Goal: Information Seeking & Learning: Learn about a topic

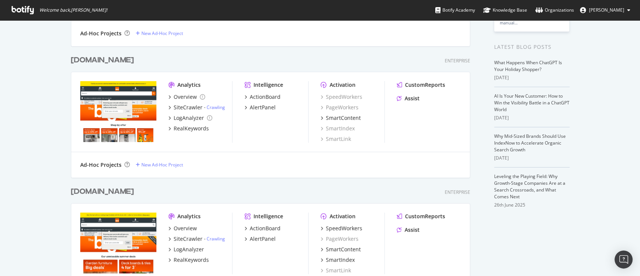
scroll to position [200, 0]
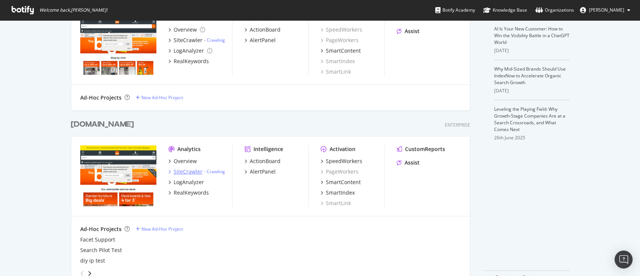
click at [185, 172] on div "SiteCrawler" at bounding box center [188, 171] width 29 height 7
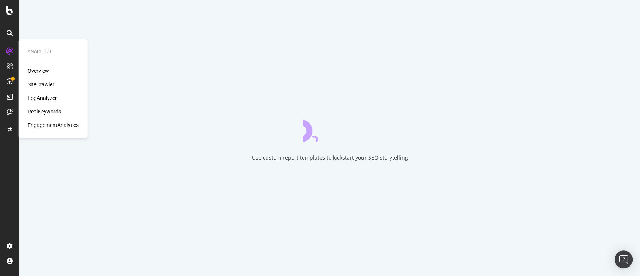
click at [42, 85] on div "SiteCrawler" at bounding box center [41, 84] width 27 height 7
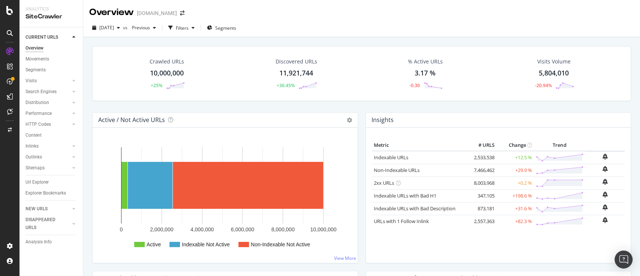
drag, startPoint x: 32, startPoint y: 178, endPoint x: 220, endPoint y: 273, distance: 210.6
click at [32, 178] on div "Url Explorer" at bounding box center [36, 182] width 23 height 8
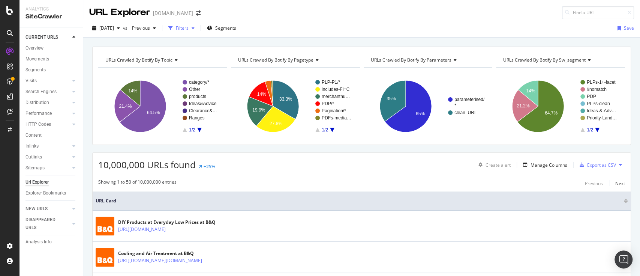
click at [189, 31] on div "Filters" at bounding box center [182, 28] width 13 height 6
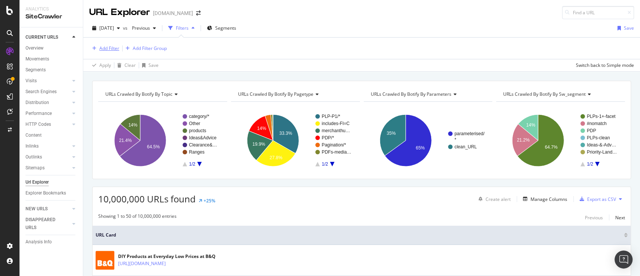
click at [100, 48] on div "Add Filter" at bounding box center [109, 48] width 20 height 6
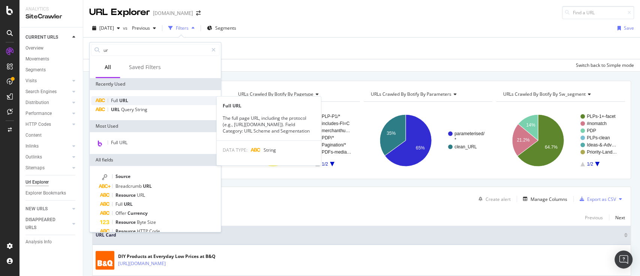
type input "ur"
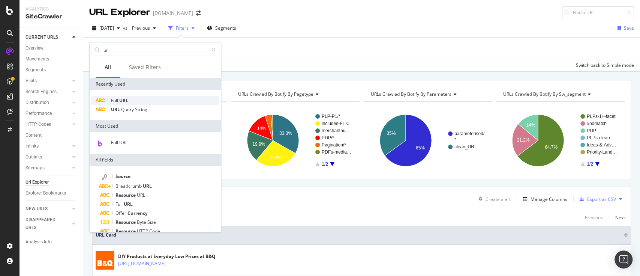
click at [118, 103] on div "Full URL" at bounding box center [155, 100] width 128 height 9
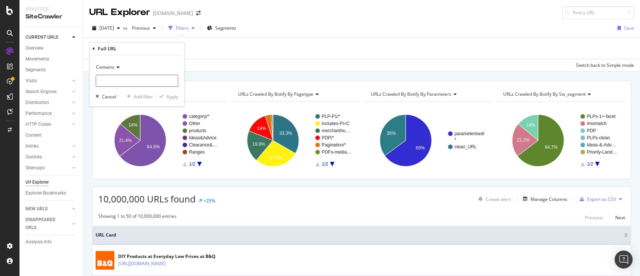
click at [129, 76] on input "text" at bounding box center [137, 81] width 82 height 12
paste input "/departments/tools-equipment/ladders-steps/fire-ladders/DIY637137.cat"
type input "/departments/tools-equipment/ladders-steps/fire-ladders/DIY637137.cat"
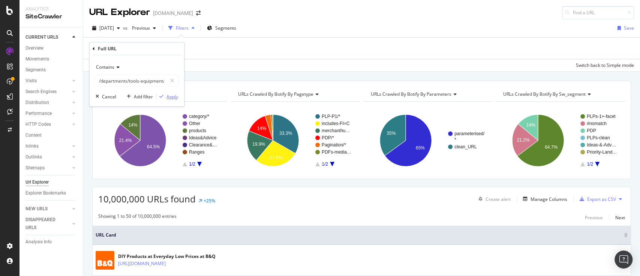
click at [175, 97] on div "Apply" at bounding box center [172, 96] width 12 height 6
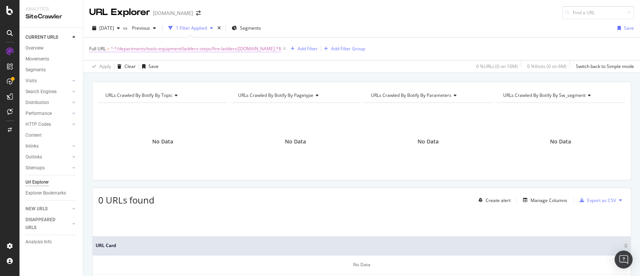
click at [235, 47] on span "^.*/departments/tools-equipment/ladders-steps/fire-ladders/DIY637137.cat.*$" at bounding box center [196, 48] width 171 height 10
click at [116, 94] on div "Cancel Add filter Apply" at bounding box center [135, 94] width 85 height 7
click at [104, 93] on div "Cancel" at bounding box center [109, 95] width 14 height 6
click at [281, 49] on icon at bounding box center [284, 48] width 6 height 7
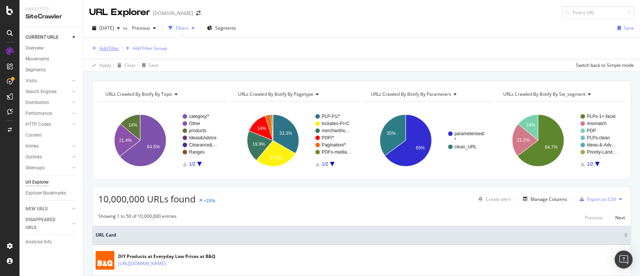
click at [115, 44] on div "Add Filter" at bounding box center [104, 48] width 30 height 8
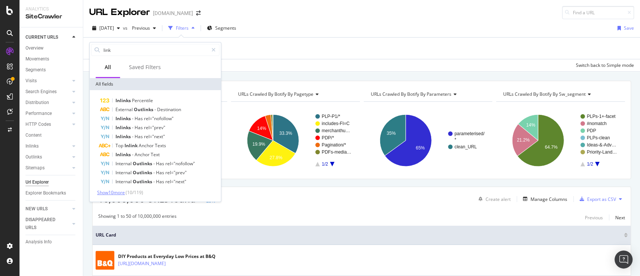
type input "link"
click at [122, 193] on span "Show 10 more" at bounding box center [111, 192] width 28 height 6
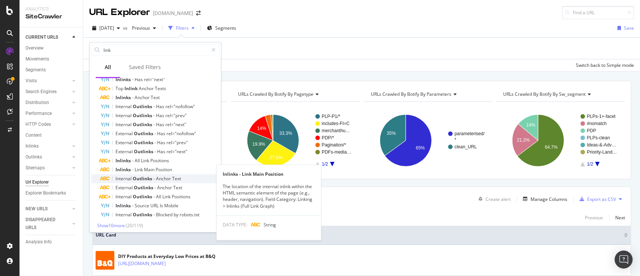
scroll to position [59, 0]
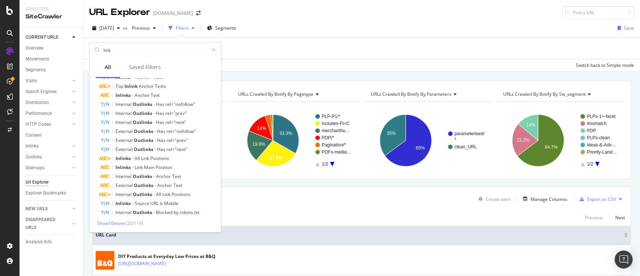
click at [128, 223] on span "( 20 / 119 )" at bounding box center [135, 223] width 18 height 6
click at [123, 223] on span "Show 10 more" at bounding box center [111, 223] width 28 height 6
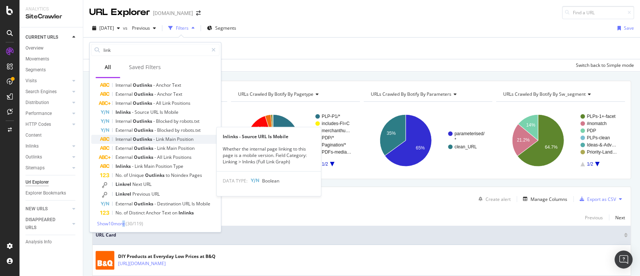
scroll to position [151, 0]
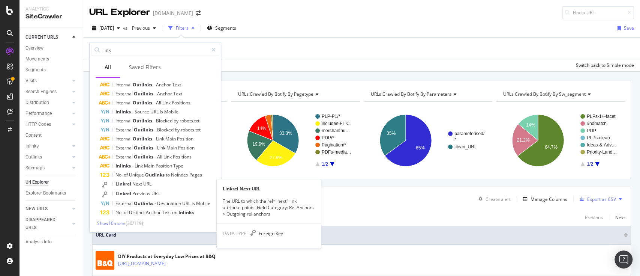
drag, startPoint x: 150, startPoint y: 187, endPoint x: 136, endPoint y: 184, distance: 14.4
click at [131, 184] on span "Linkrel" at bounding box center [123, 183] width 17 height 6
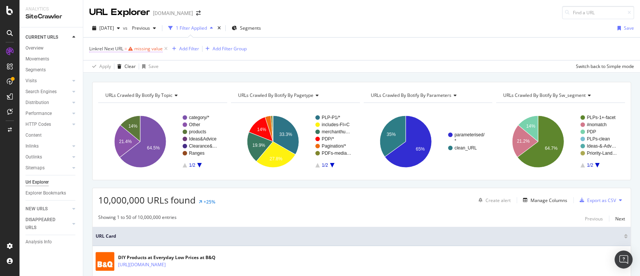
click at [152, 49] on div "missing value" at bounding box center [148, 48] width 28 height 6
click at [147, 75] on div "Select a field (mandatory)" at bounding box center [126, 77] width 61 height 11
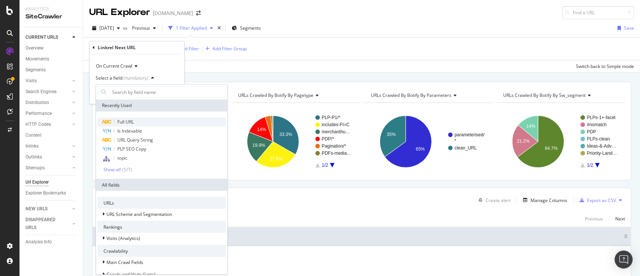
click at [135, 121] on div "Full URL" at bounding box center [161, 121] width 128 height 9
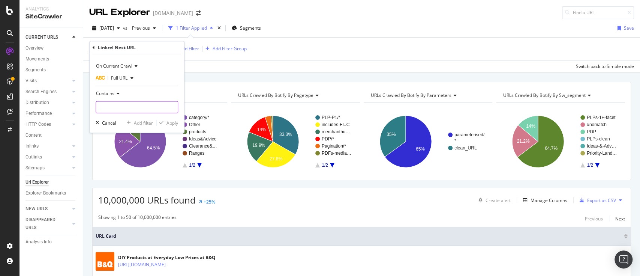
click at [136, 106] on input "text" at bounding box center [137, 107] width 82 height 12
paste input "/departments/tools-equipment/ladders-steps/fire-ladders/DIY637137.cat"
type input "/departments/tools-equipment/ladders-steps/fire-ladders/DIY637137.cat"
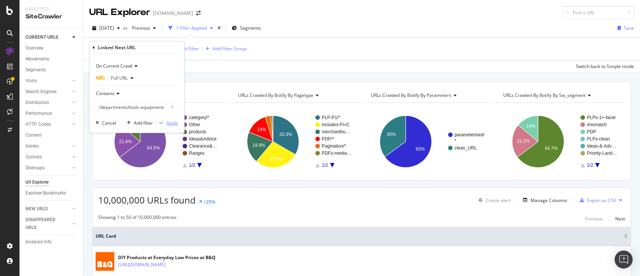
click at [168, 121] on div "Apply" at bounding box center [172, 123] width 12 height 6
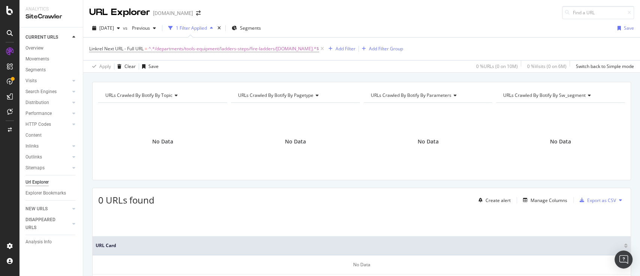
click at [571, 19] on div "2025 Jul. 10th vs Previous 1 Filter Applied Segments Save Linkrel Next URL - Fu…" at bounding box center [361, 46] width 557 height 54
click at [581, 9] on input at bounding box center [598, 12] width 72 height 13
paste input "/departments/tools-equipment/ladders-steps/fire-ladders/DIY637137.cat"
type input "/departments/tools-equipment/ladders-steps/fire-ladders/DIY637137.cat"
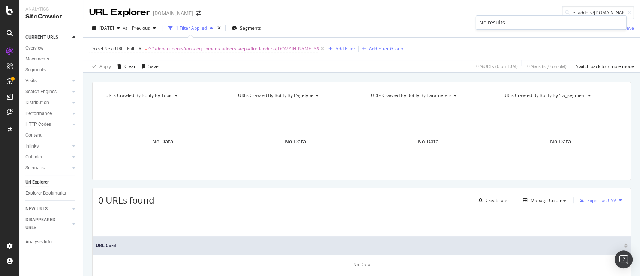
click at [420, 24] on div "2025 Jul. 10th vs Previous 1 Filter Applied Segments Save" at bounding box center [361, 29] width 557 height 15
click at [244, 46] on span "^.*/departments/tools-equipment/ladders-steps/fire-ladders/DIY637137.cat.*$" at bounding box center [233, 48] width 171 height 10
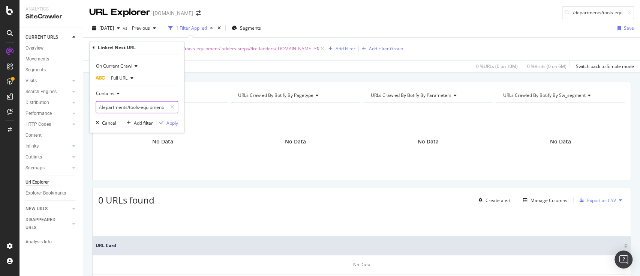
click at [143, 105] on input "/departments/tools-equipment/ladders-steps/fire-ladders/DIY637137.cat" at bounding box center [131, 107] width 71 height 12
paste input "loft-ladders/DIY637144"
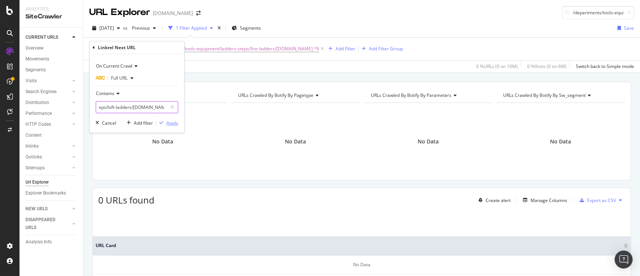
type input "/departments/tools-equipment/ladders-steps/loft-ladders/DIY637144.cat"
click at [169, 123] on div "Apply" at bounding box center [172, 123] width 12 height 6
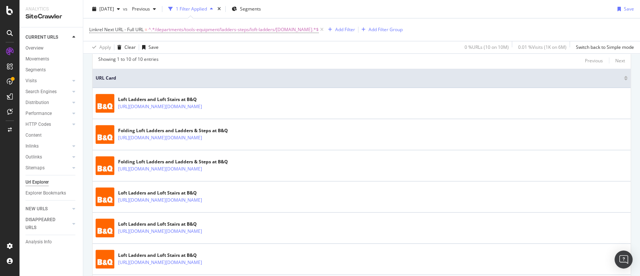
scroll to position [123, 0]
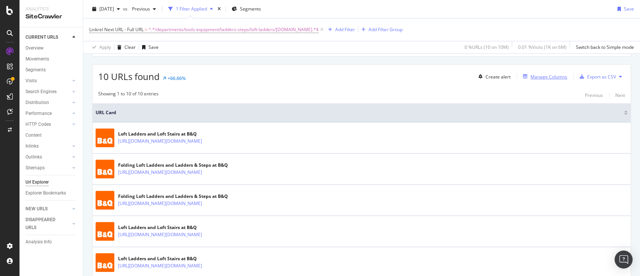
click at [542, 76] on div "Manage Columns" at bounding box center [548, 76] width 37 height 6
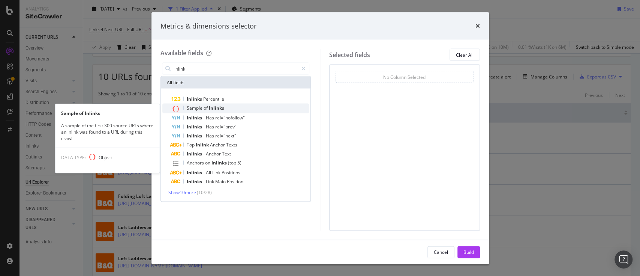
type input "inlink"
click at [210, 105] on span "Inlinks" at bounding box center [216, 108] width 15 height 6
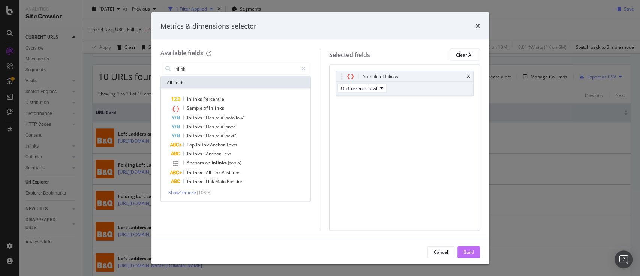
click at [466, 249] on div "Build" at bounding box center [468, 251] width 10 height 6
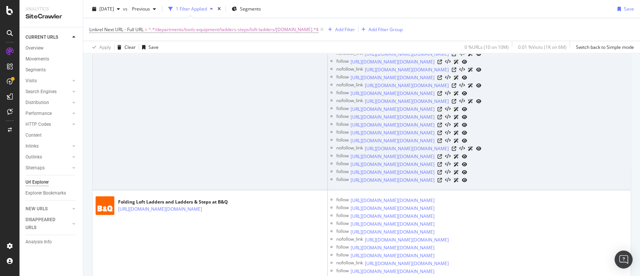
scroll to position [2956, 0]
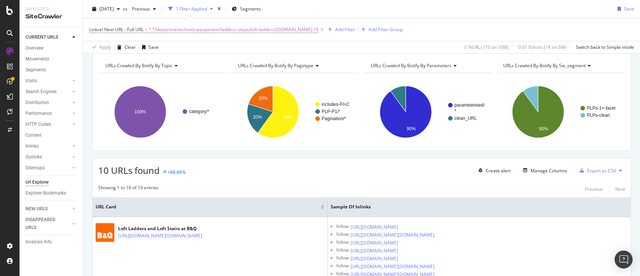
scroll to position [0, 0]
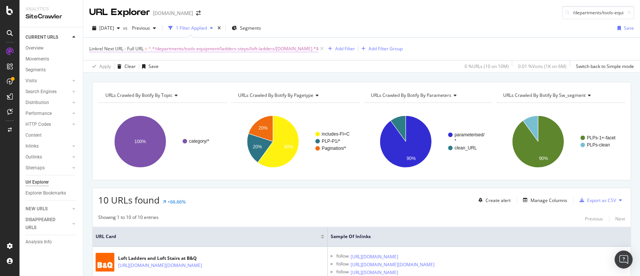
click at [174, 49] on span "^.*/departments/tools-equipment/ladders-steps/loft-ladders/DIY637144.cat.*$" at bounding box center [233, 48] width 170 height 10
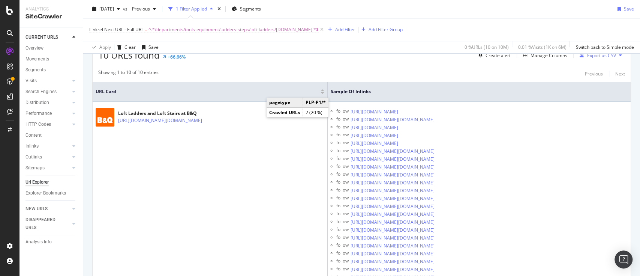
scroll to position [100, 0]
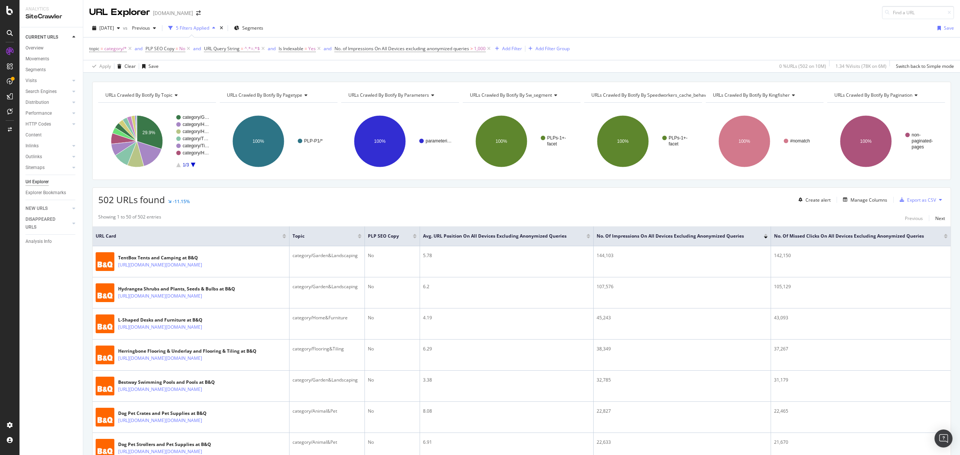
click at [504, 200] on div "502 URLs found -11.15% Create alert Manage Columns Export as CSV" at bounding box center [522, 197] width 858 height 18
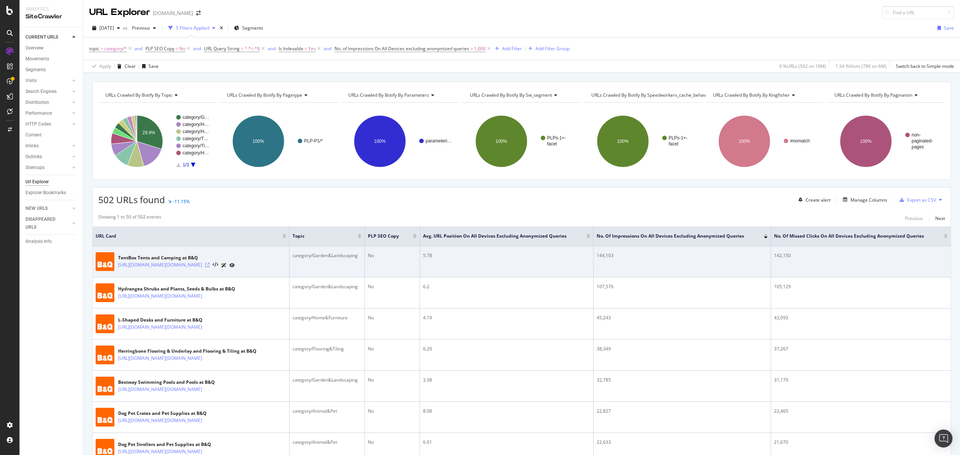
click at [210, 267] on icon at bounding box center [207, 265] width 4 height 4
drag, startPoint x: 204, startPoint y: 258, endPoint x: 204, endPoint y: 266, distance: 7.9
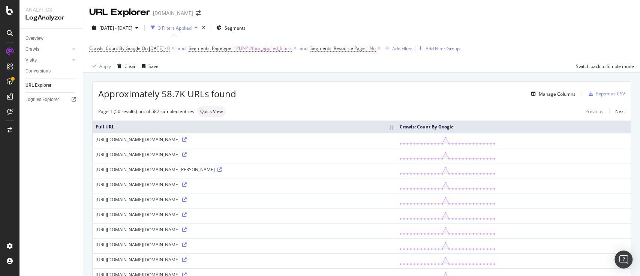
scroll to position [50, 0]
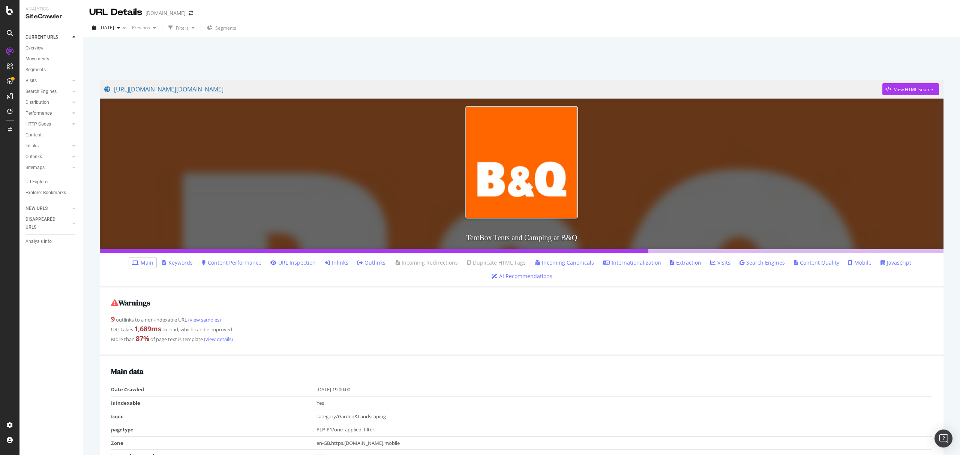
click at [348, 262] on link "Inlinks" at bounding box center [337, 262] width 24 height 7
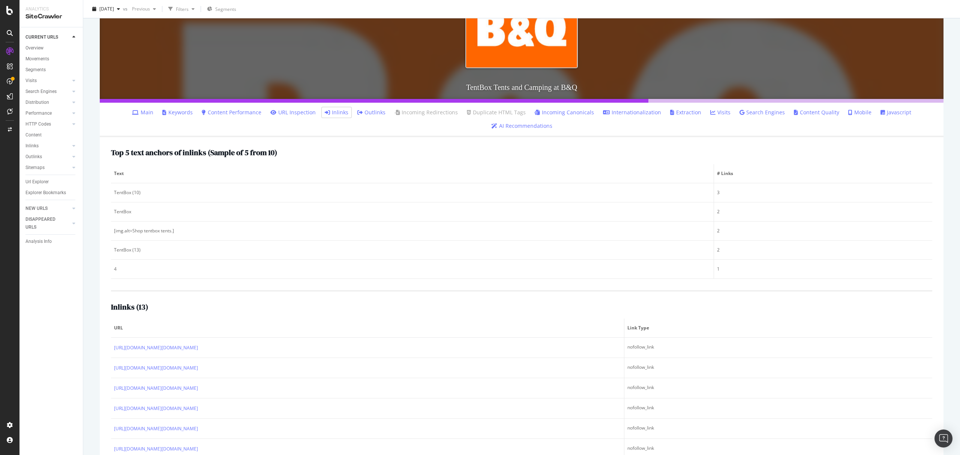
scroll to position [71, 0]
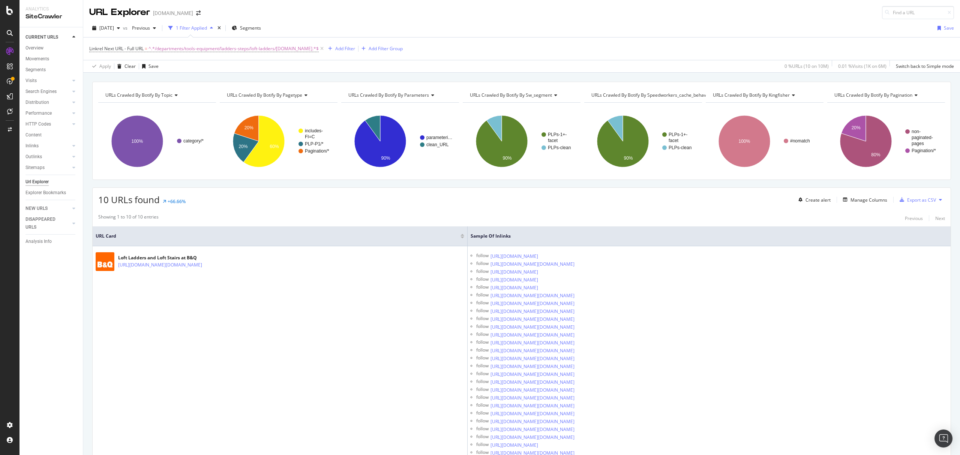
click at [680, 46] on div "Linkrel Next URL - Full URL = ^.*/departments/tools-equipment/ladders-steps/lof…" at bounding box center [521, 48] width 864 height 22
click at [687, 33] on div "2025 Jul. 10th vs Previous 1 Filter Applied Segments Save" at bounding box center [521, 29] width 876 height 15
click at [709, 38] on div "Linkrel Next URL - Full URL = ^.*/departments/tools-equipment/ladders-steps/lof…" at bounding box center [521, 48] width 864 height 22
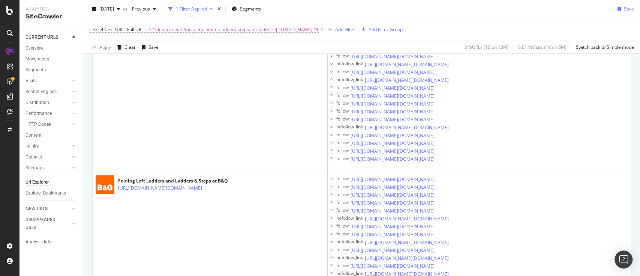
scroll to position [2928, 0]
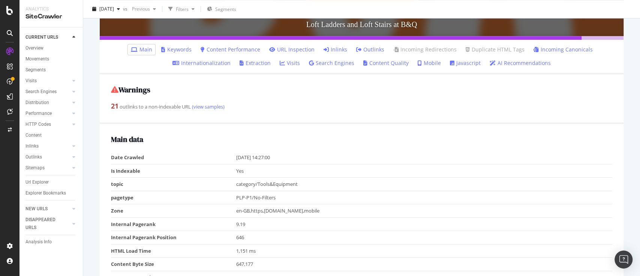
scroll to position [200, 0]
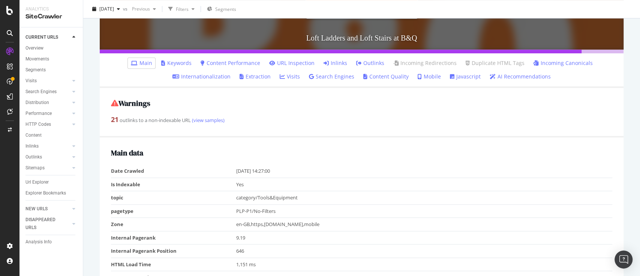
click at [331, 60] on link "Inlinks" at bounding box center [336, 62] width 24 height 7
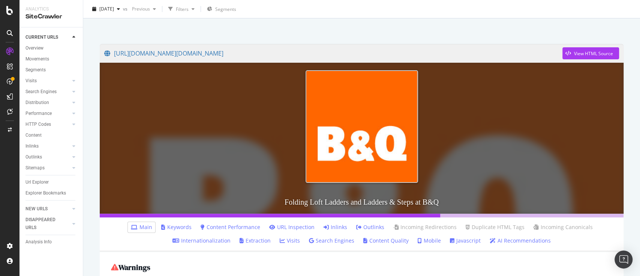
scroll to position [50, 0]
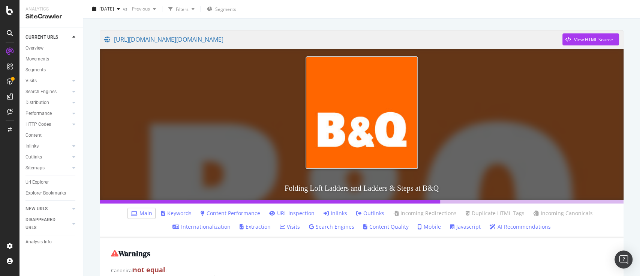
click at [335, 213] on link "Inlinks" at bounding box center [336, 212] width 24 height 7
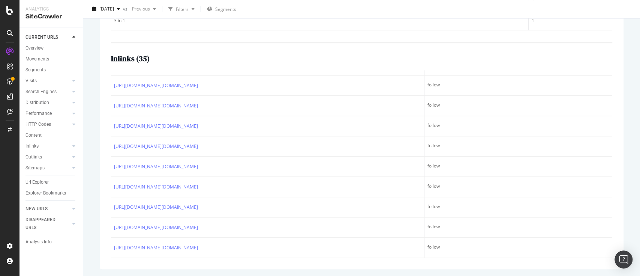
scroll to position [1371, 0]
